Goal: Use online tool/utility: Utilize a website feature to perform a specific function

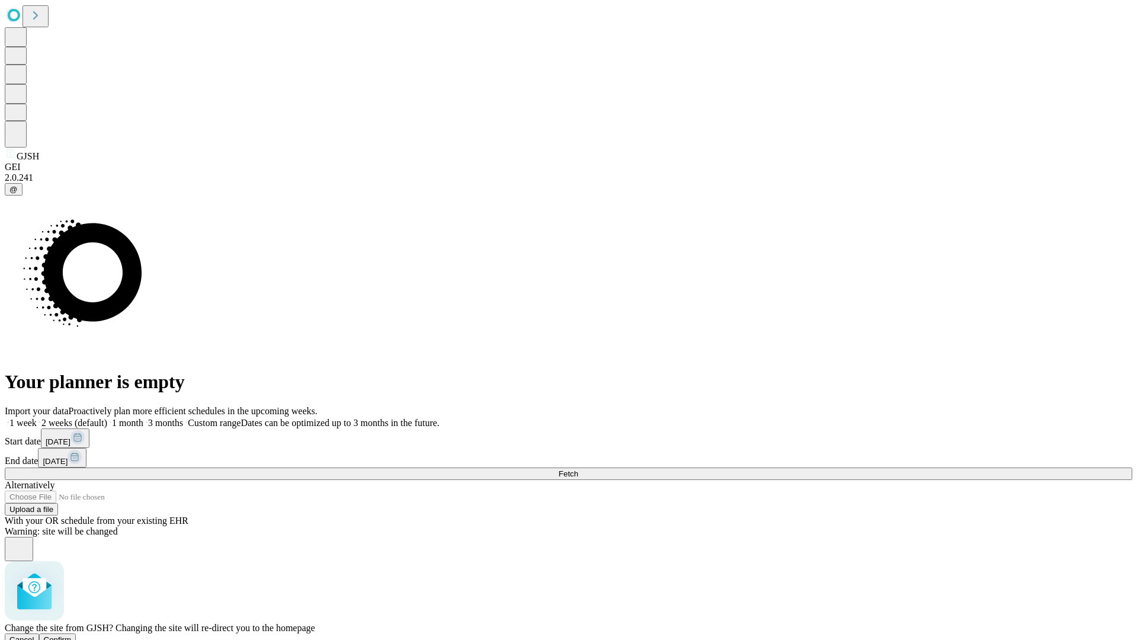
click at [72, 635] on span "Confirm" at bounding box center [58, 639] width 28 height 9
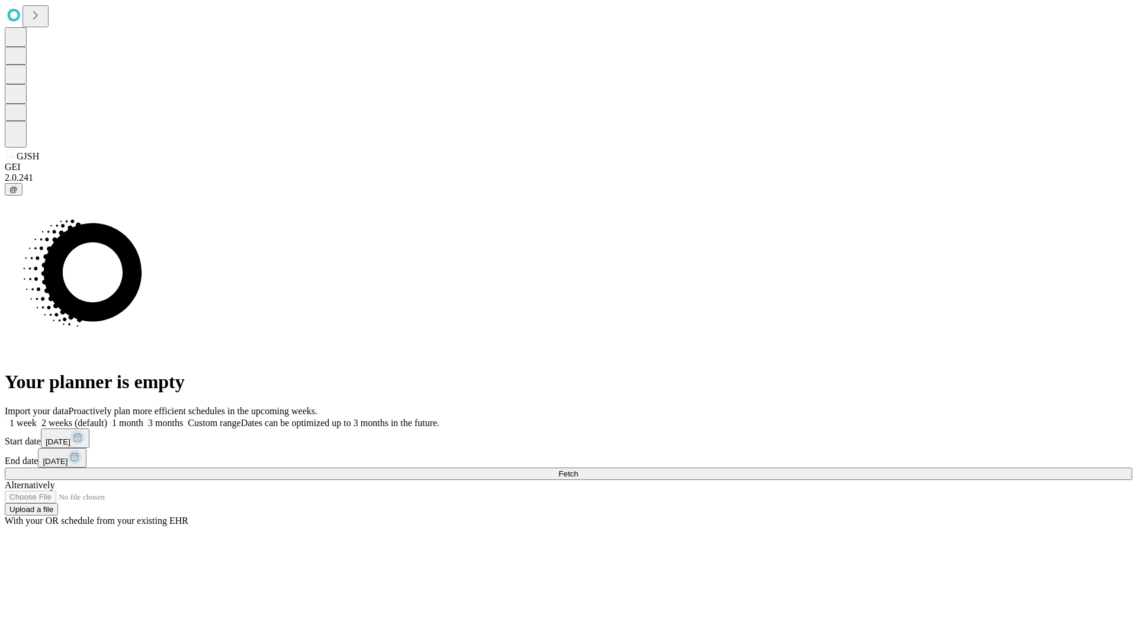
click at [143, 418] on label "1 month" at bounding box center [125, 423] width 36 height 10
click at [578, 469] on span "Fetch" at bounding box center [568, 473] width 20 height 9
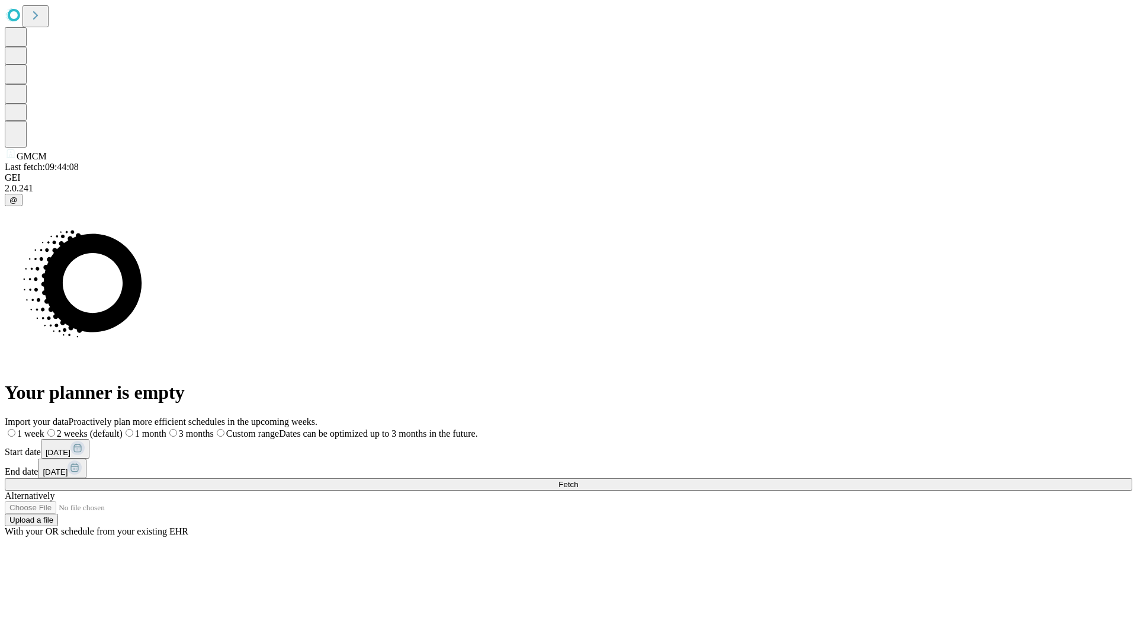
click at [166, 428] on label "1 month" at bounding box center [145, 433] width 44 height 10
click at [578, 480] on span "Fetch" at bounding box center [568, 484] width 20 height 9
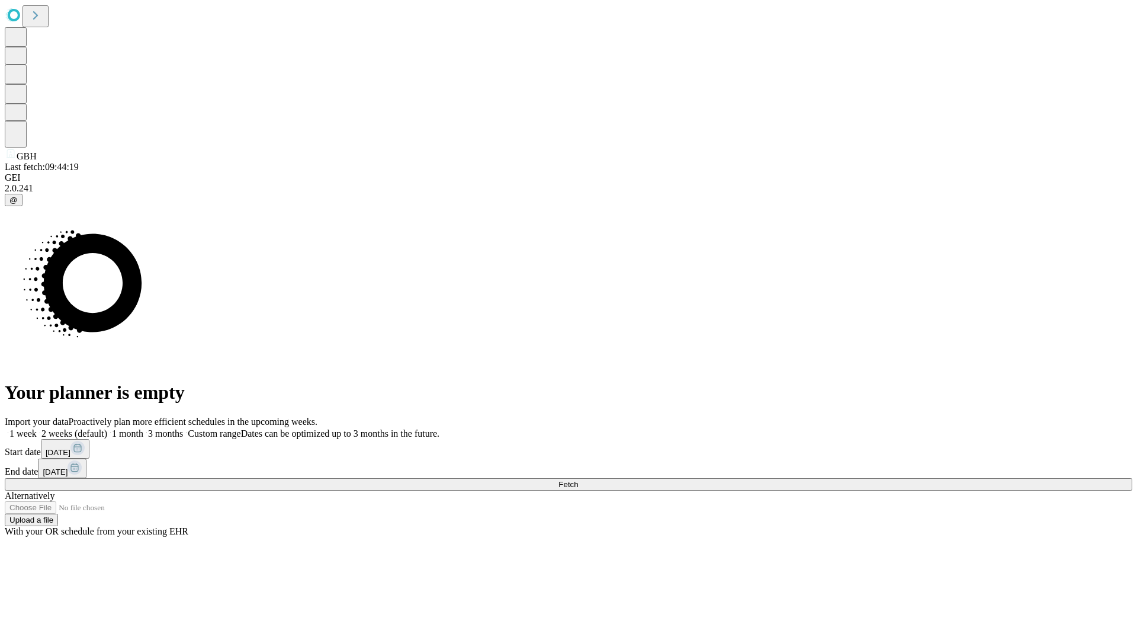
click at [143, 428] on label "1 month" at bounding box center [125, 433] width 36 height 10
click at [578, 480] on span "Fetch" at bounding box center [568, 484] width 20 height 9
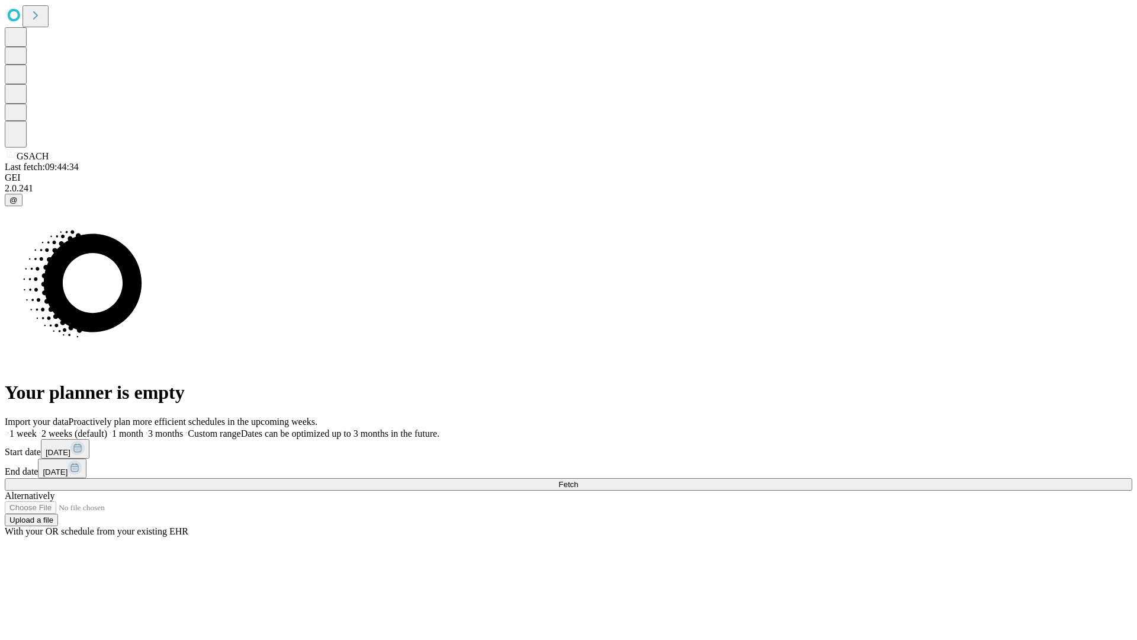
click at [143, 428] on label "1 month" at bounding box center [125, 433] width 36 height 10
click at [578, 480] on span "Fetch" at bounding box center [568, 484] width 20 height 9
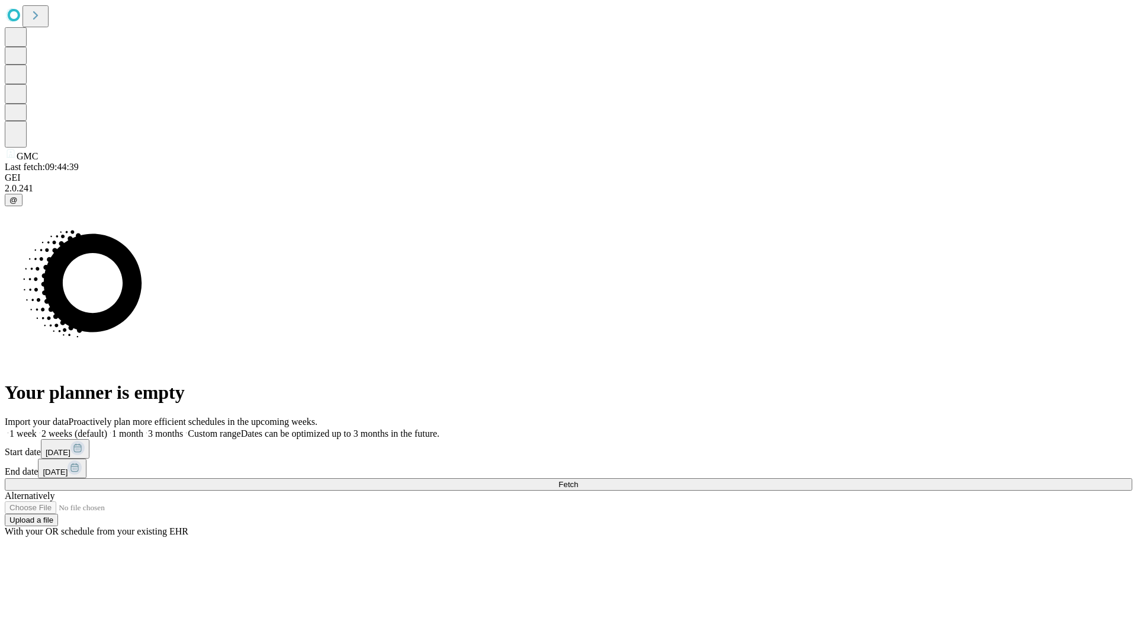
click at [578, 480] on span "Fetch" at bounding box center [568, 484] width 20 height 9
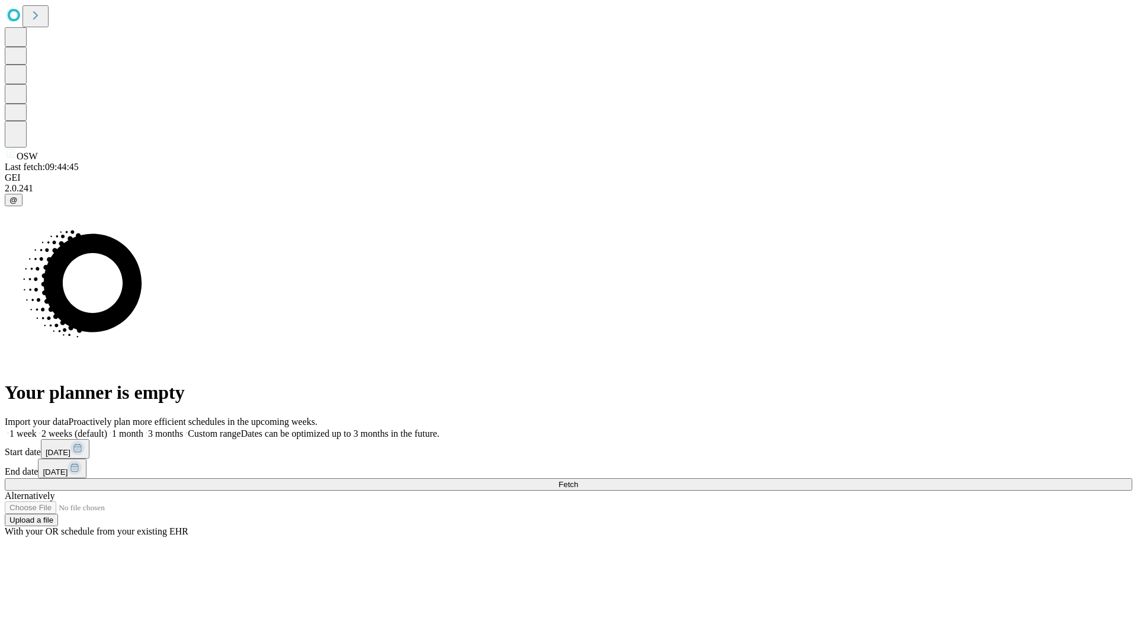
click at [143, 428] on label "1 month" at bounding box center [125, 433] width 36 height 10
click at [578, 480] on span "Fetch" at bounding box center [568, 484] width 20 height 9
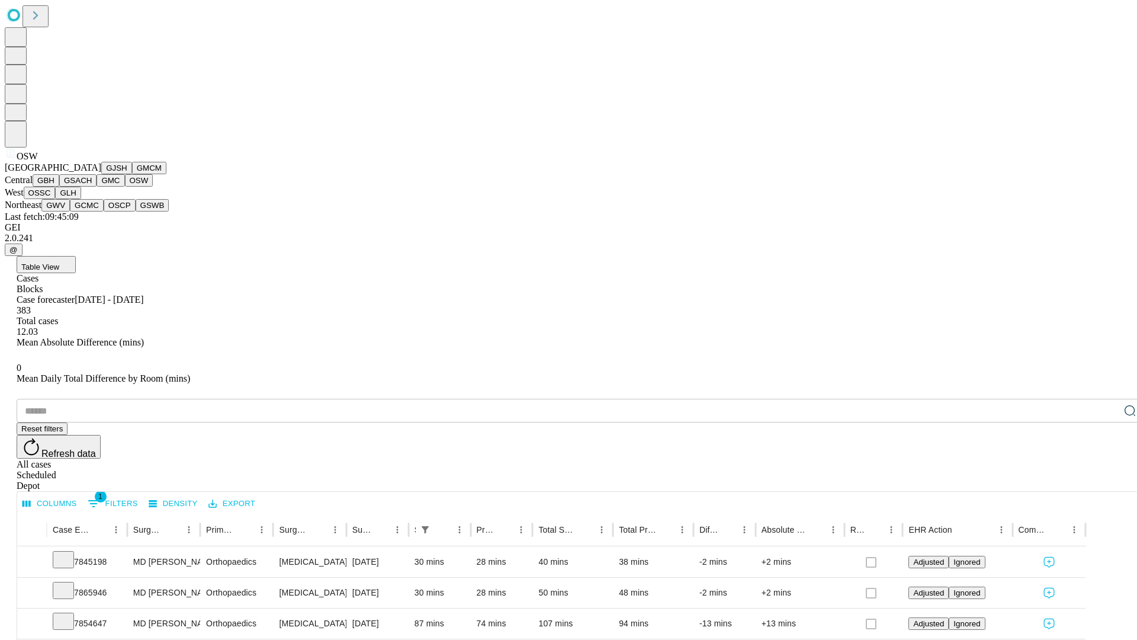
click at [56, 199] on button "OSSC" at bounding box center [40, 193] width 32 height 12
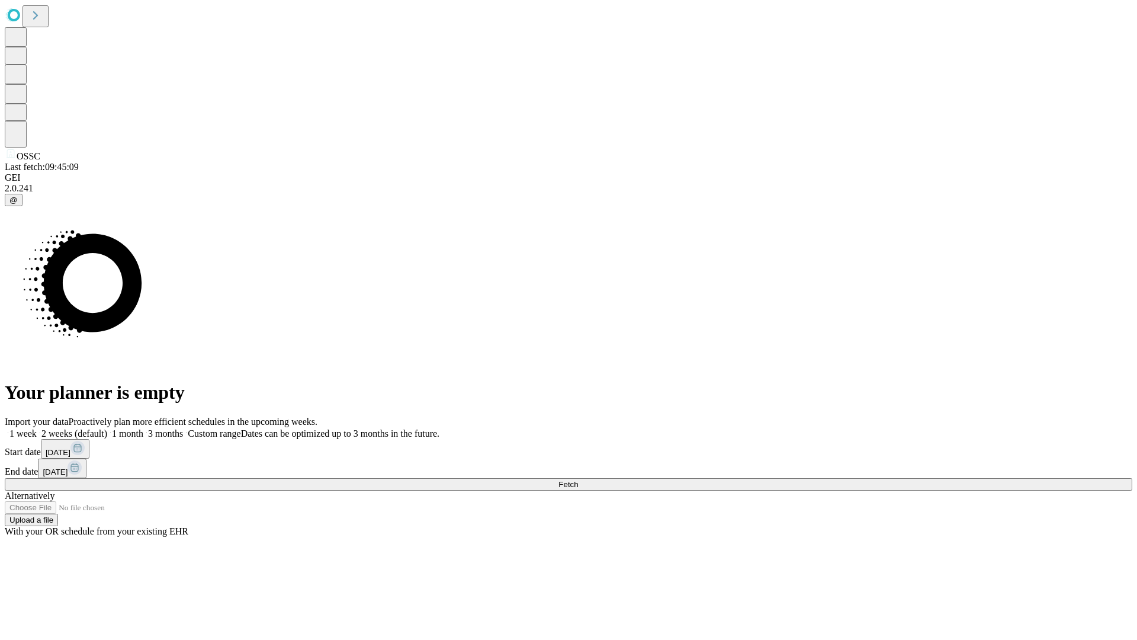
click at [578, 480] on span "Fetch" at bounding box center [568, 484] width 20 height 9
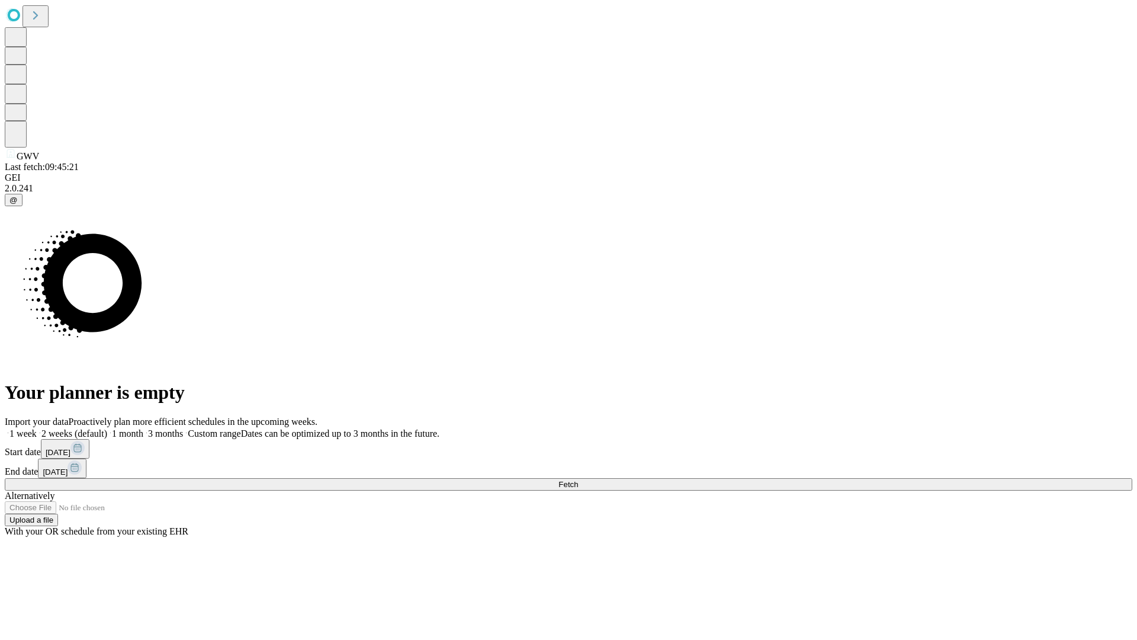
click at [143, 428] on label "1 month" at bounding box center [125, 433] width 36 height 10
click at [578, 480] on span "Fetch" at bounding box center [568, 484] width 20 height 9
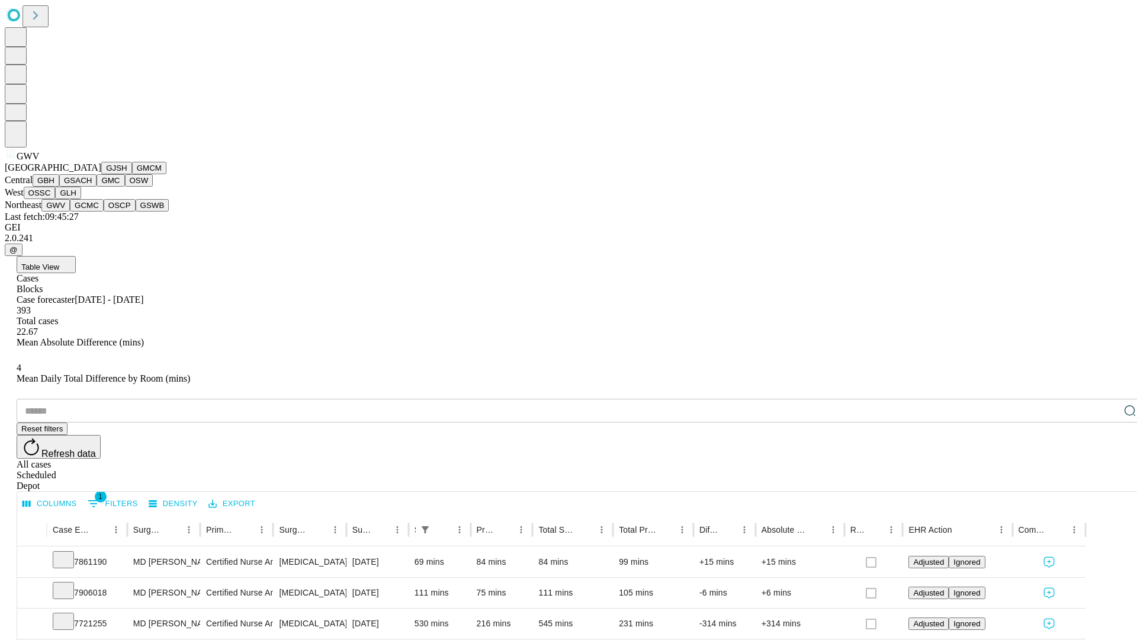
click at [92, 211] on button "GCMC" at bounding box center [87, 205] width 34 height 12
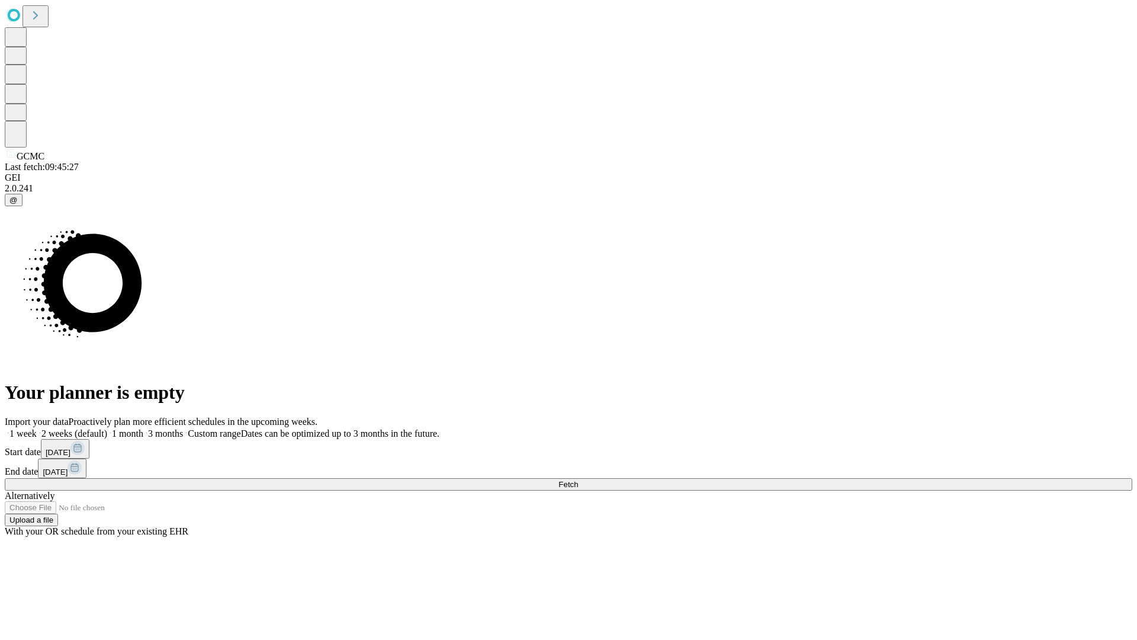
click at [143, 428] on label "1 month" at bounding box center [125, 433] width 36 height 10
click at [578, 480] on span "Fetch" at bounding box center [568, 484] width 20 height 9
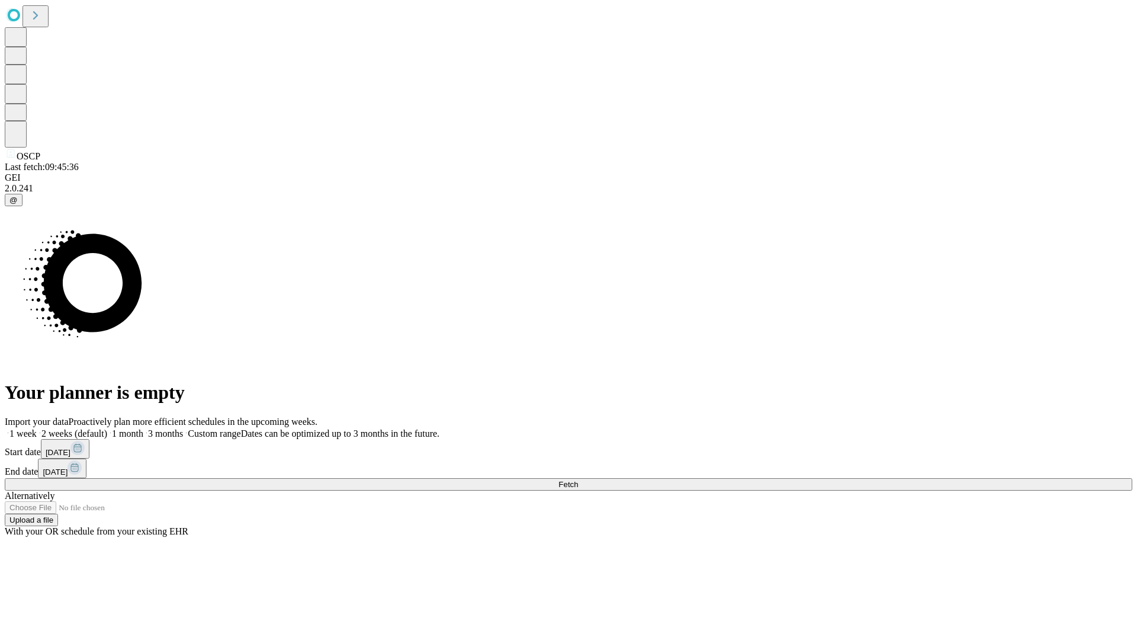
click at [143, 428] on label "1 month" at bounding box center [125, 433] width 36 height 10
click at [578, 480] on span "Fetch" at bounding box center [568, 484] width 20 height 9
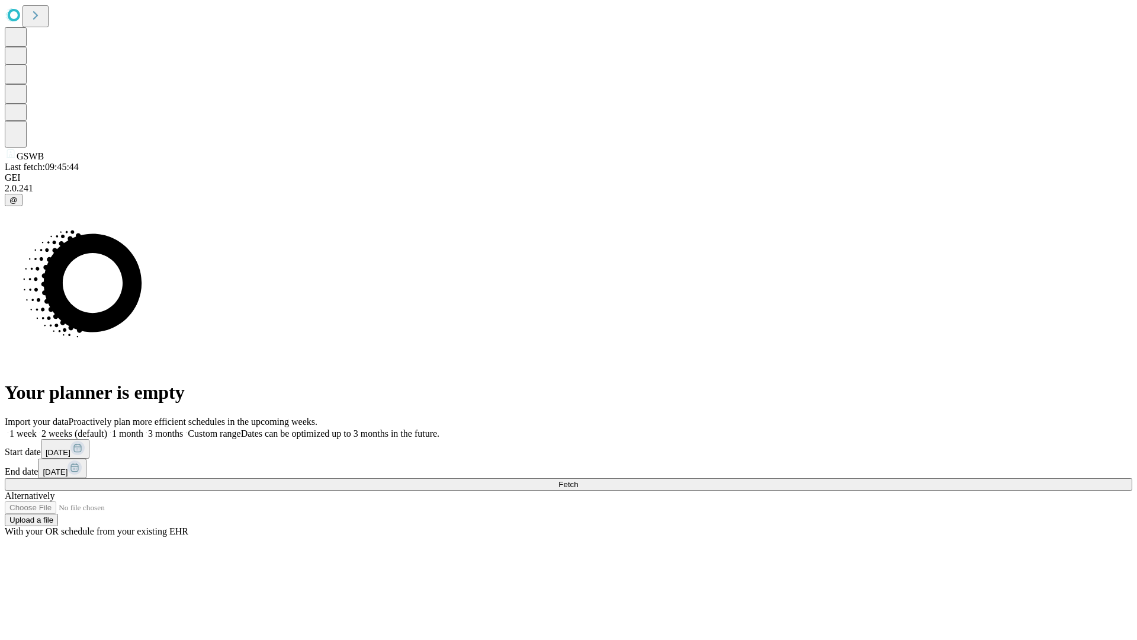
click at [143, 428] on label "1 month" at bounding box center [125, 433] width 36 height 10
click at [578, 480] on span "Fetch" at bounding box center [568, 484] width 20 height 9
